Goal: Navigation & Orientation: Find specific page/section

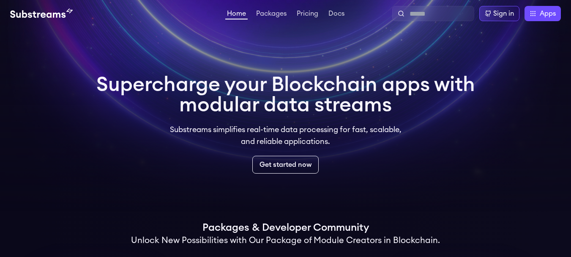
drag, startPoint x: 230, startPoint y: 3, endPoint x: 89, endPoint y: 81, distance: 162.0
click at [86, 91] on video at bounding box center [285, 105] width 571 height 211
click at [130, 135] on div "Supercharge your Blockchain apps with modular data streams Substreams simplifie…" at bounding box center [285, 123] width 379 height 99
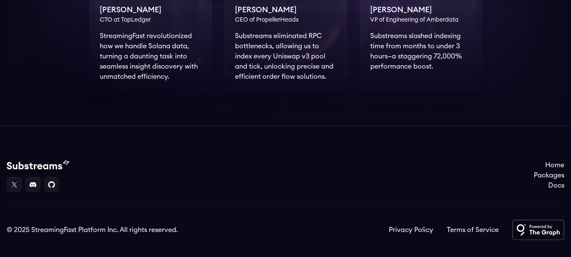
scroll to position [724, 0]
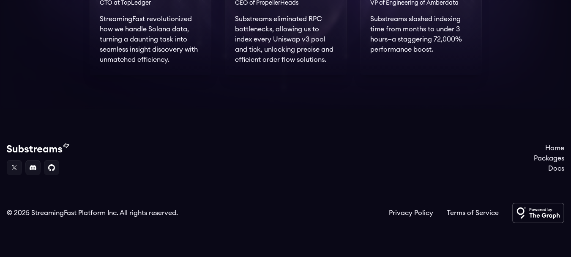
click at [425, 159] on div "Home Packages Docs" at bounding box center [286, 159] width 558 height 32
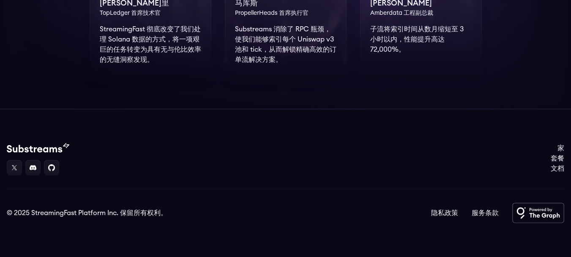
scroll to position [714, 0]
click at [557, 170] on font "文档" at bounding box center [558, 168] width 14 height 7
click at [52, 169] on link at bounding box center [51, 167] width 15 height 15
click at [273, 167] on div "家 套餐 文档" at bounding box center [286, 159] width 558 height 32
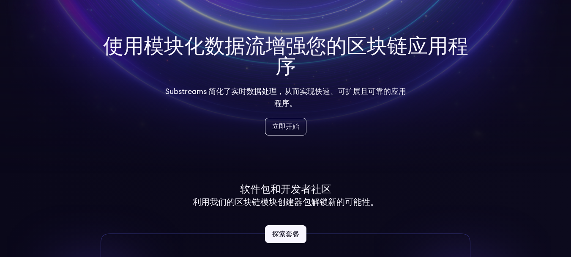
scroll to position [0, 0]
